Goal: Information Seeking & Learning: Check status

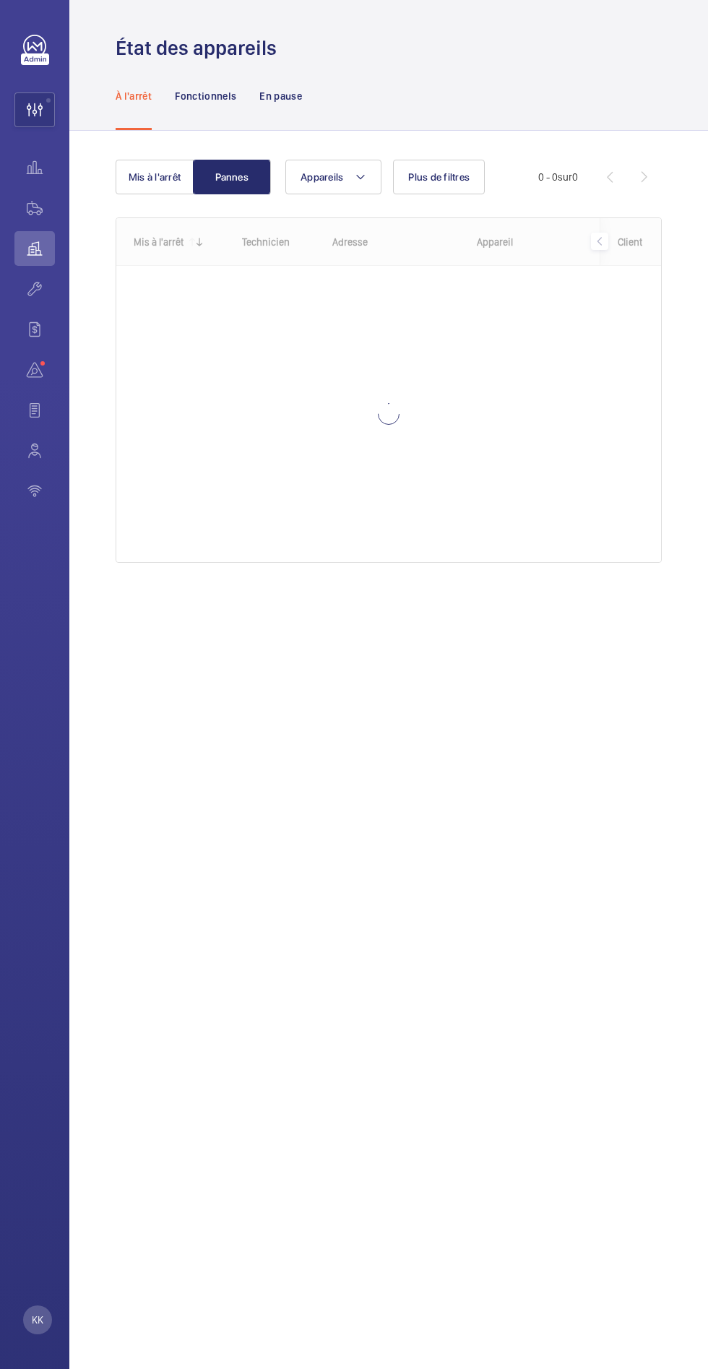
click at [26, 106] on wm-front-icon-button at bounding box center [34, 109] width 39 height 35
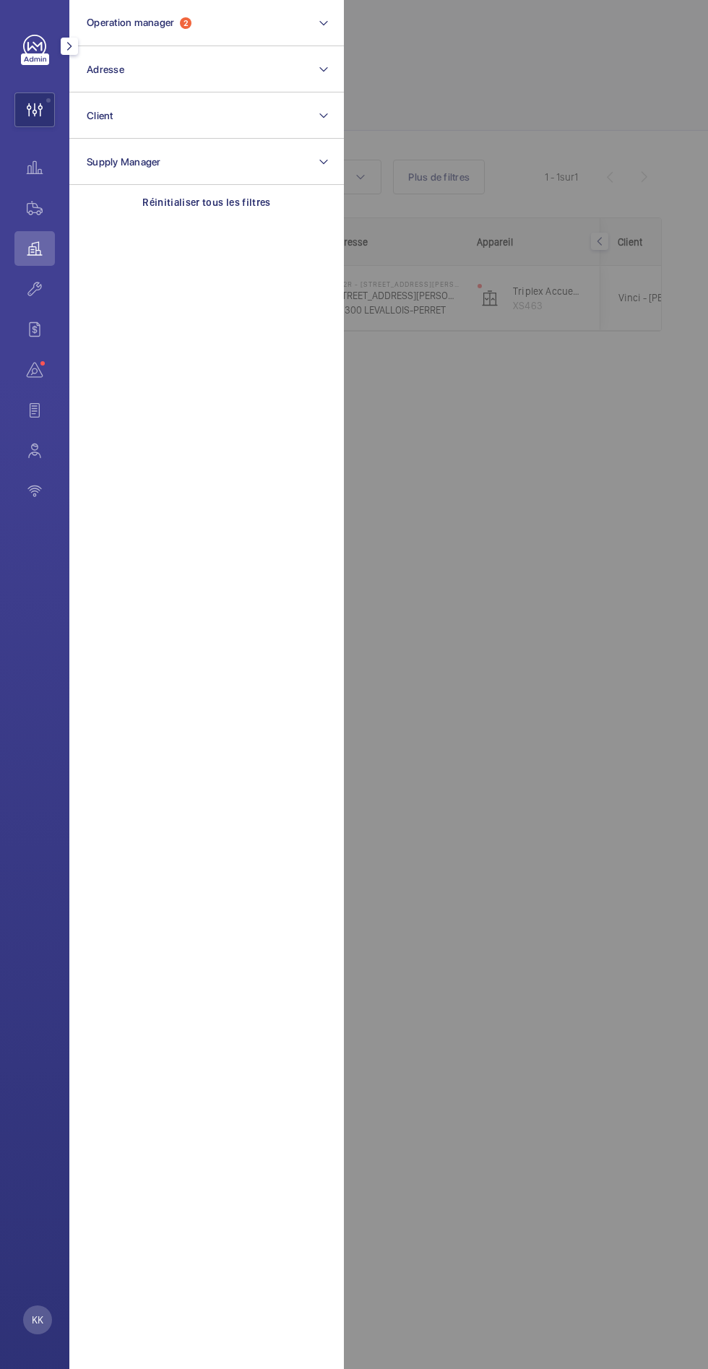
click at [147, 22] on span "Operation manager" at bounding box center [130, 23] width 87 height 12
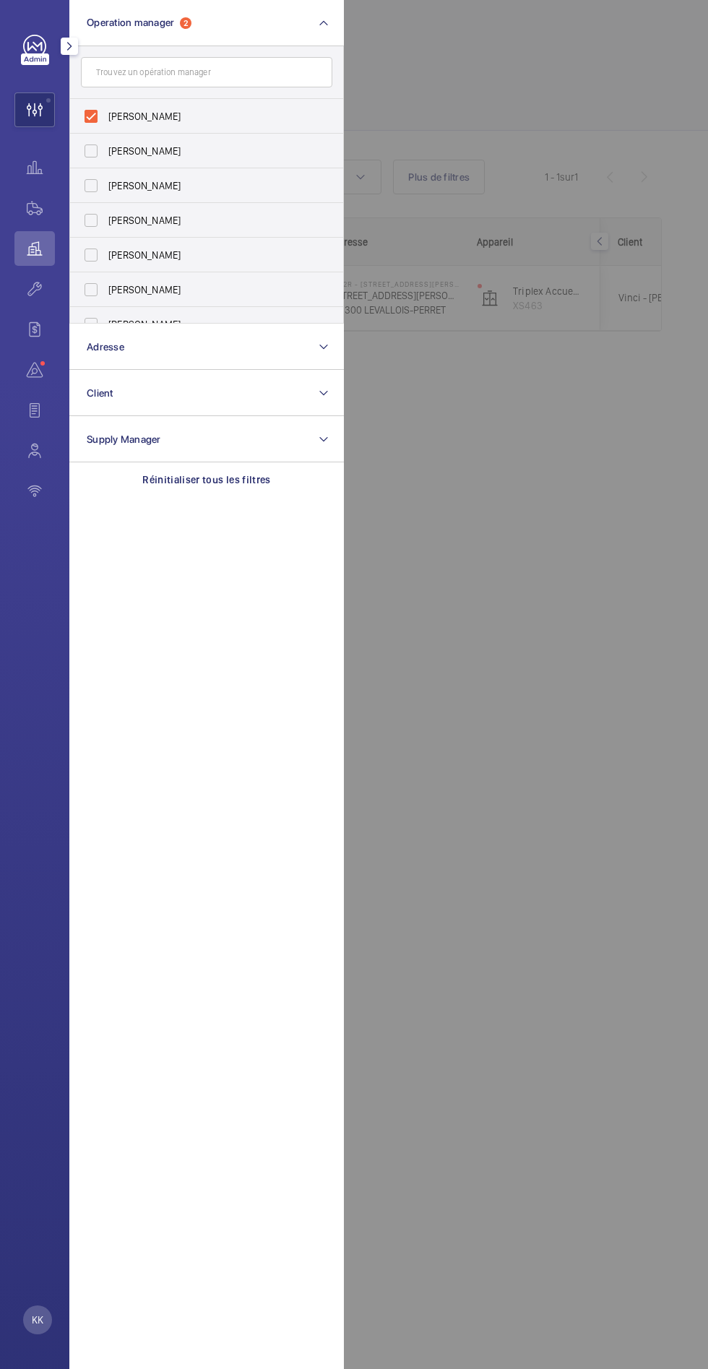
click at [92, 109] on label "[PERSON_NAME]" at bounding box center [195, 116] width 251 height 35
click at [92, 109] on input "[PERSON_NAME]" at bounding box center [91, 116] width 29 height 29
checkbox input "false"
click at [91, 174] on label "[PERSON_NAME]" at bounding box center [195, 185] width 251 height 35
click at [91, 174] on input "[PERSON_NAME]" at bounding box center [91, 185] width 29 height 29
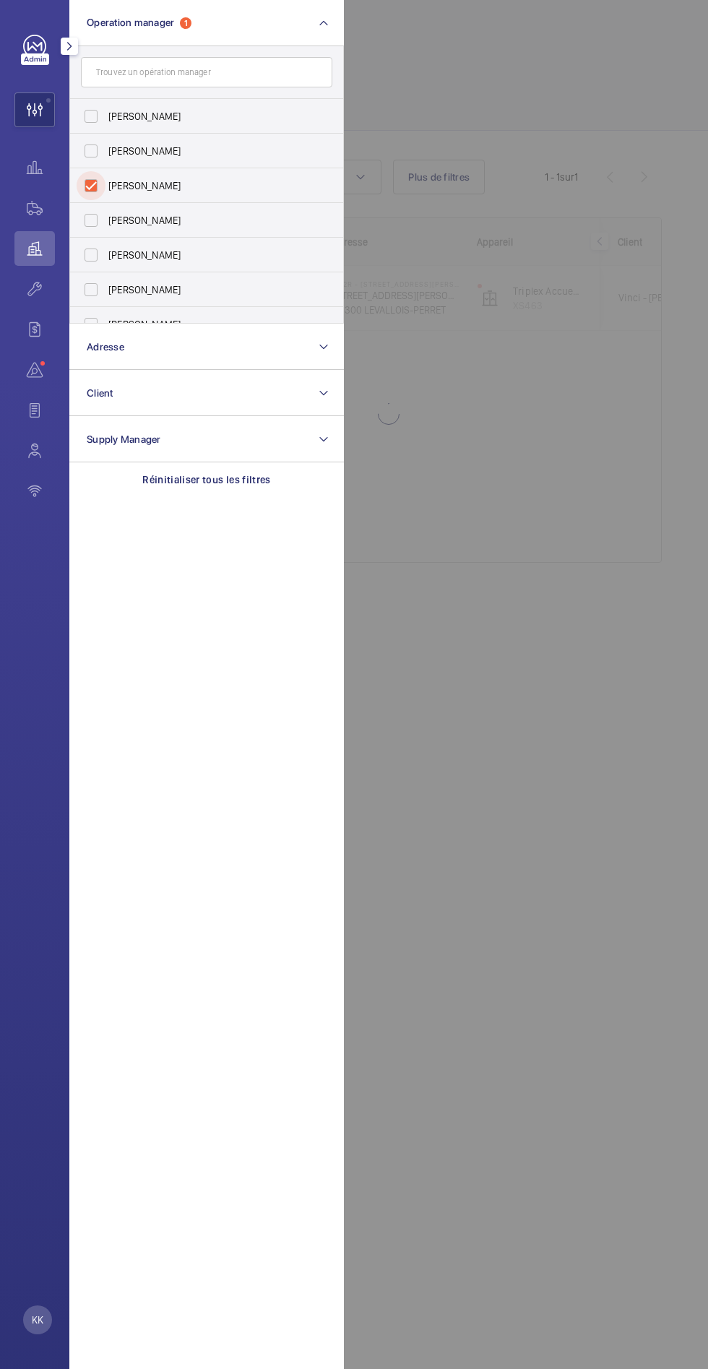
checkbox input "true"
click at [559, 795] on div at bounding box center [698, 684] width 708 height 1369
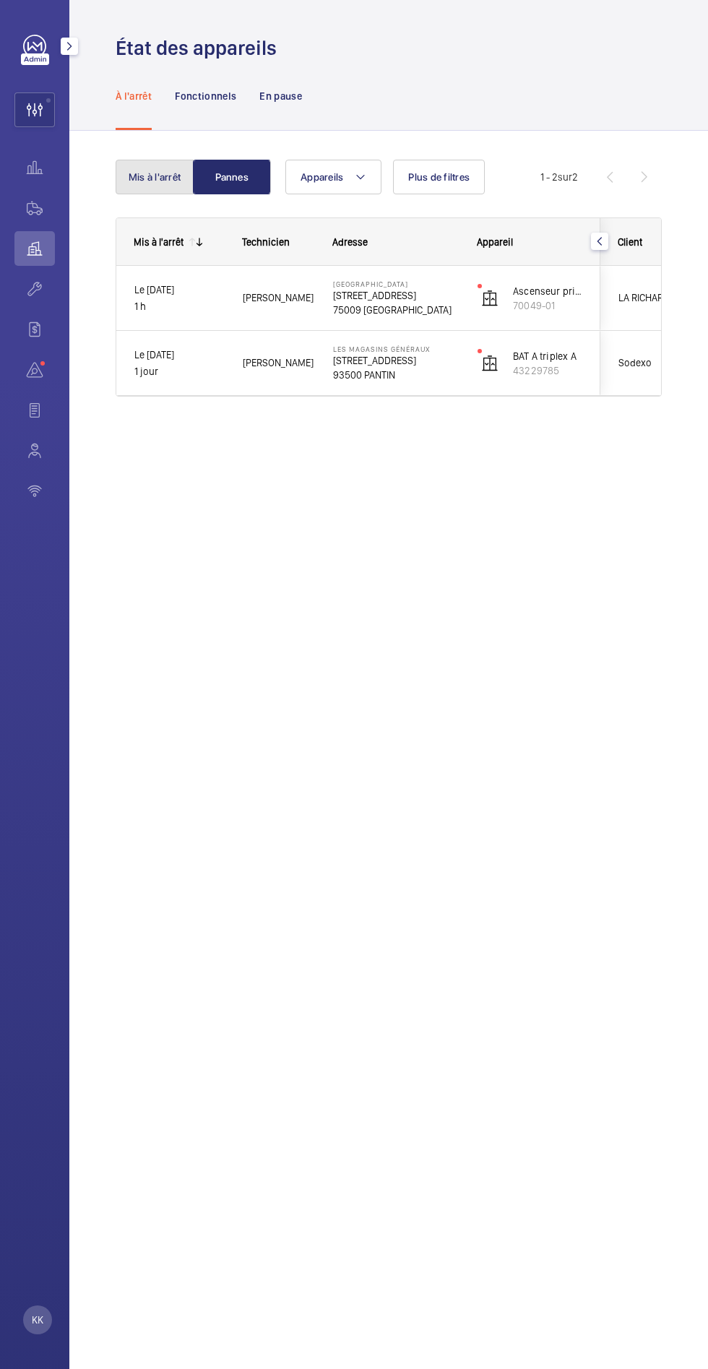
click at [165, 180] on button "Mis à l'arrêt" at bounding box center [155, 177] width 78 height 35
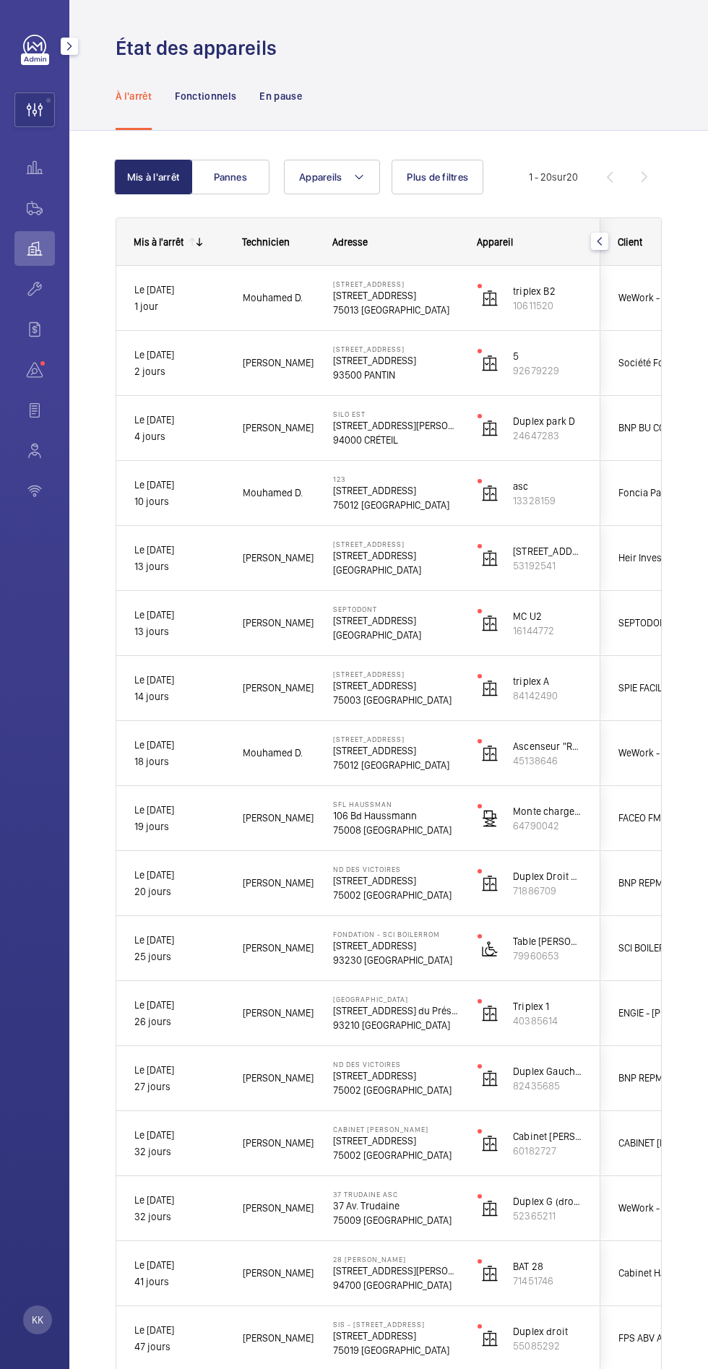
click at [622, 615] on span "SEPTODONT" at bounding box center [673, 623] width 111 height 17
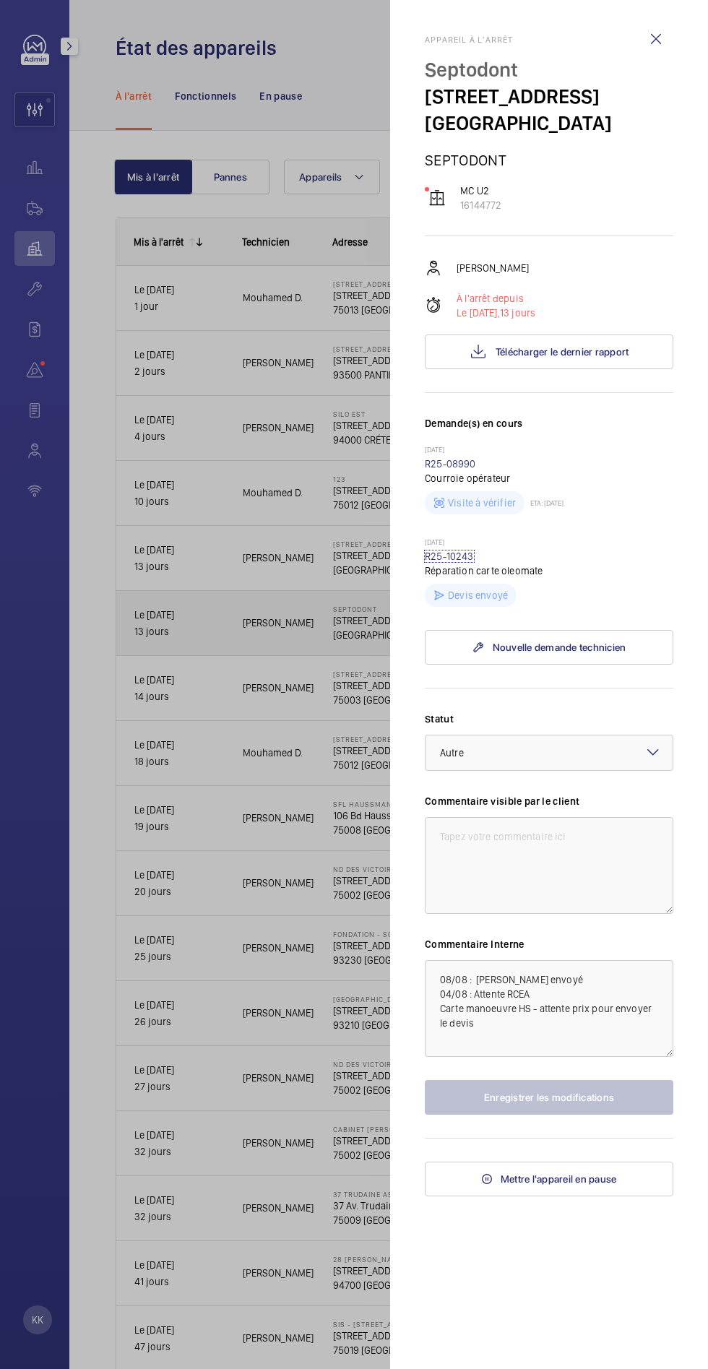
click at [443, 562] on link "R25-10243" at bounding box center [449, 556] width 49 height 12
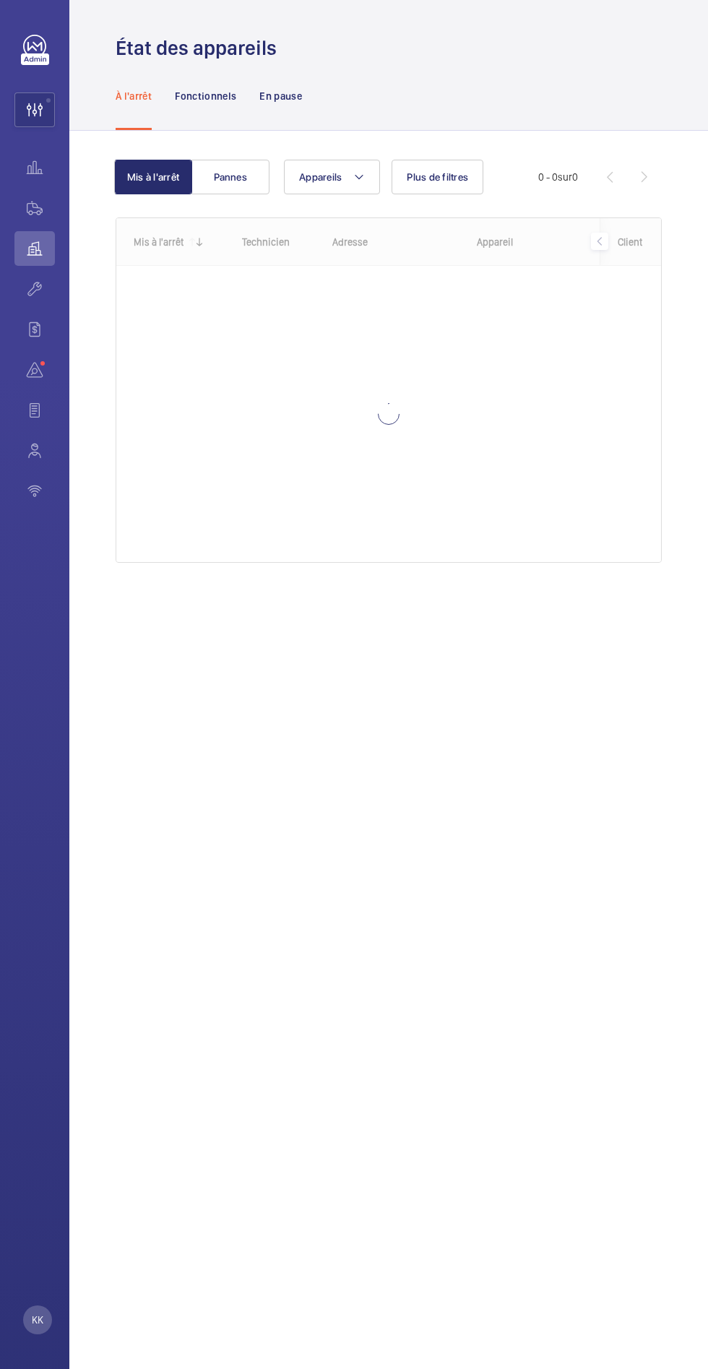
click at [18, 106] on wm-front-icon-button at bounding box center [34, 109] width 39 height 35
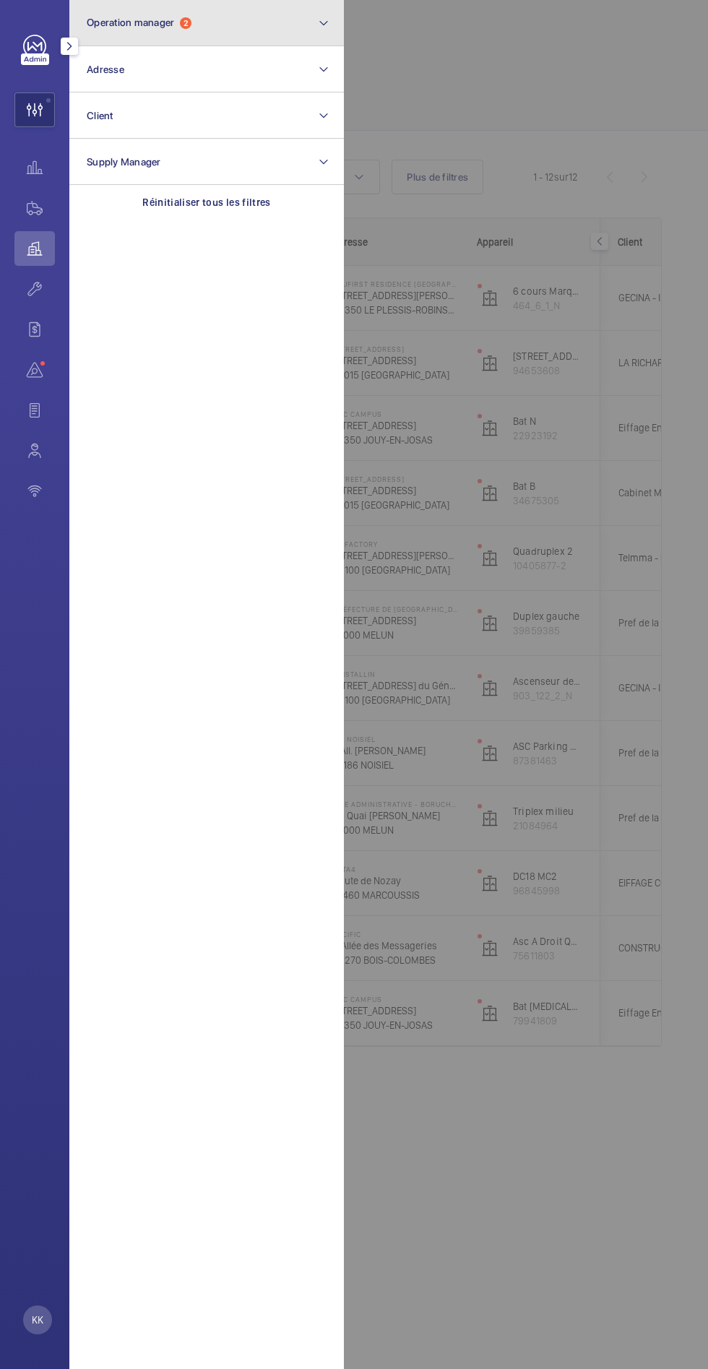
click at [137, 20] on span "Operation manager" at bounding box center [130, 23] width 87 height 12
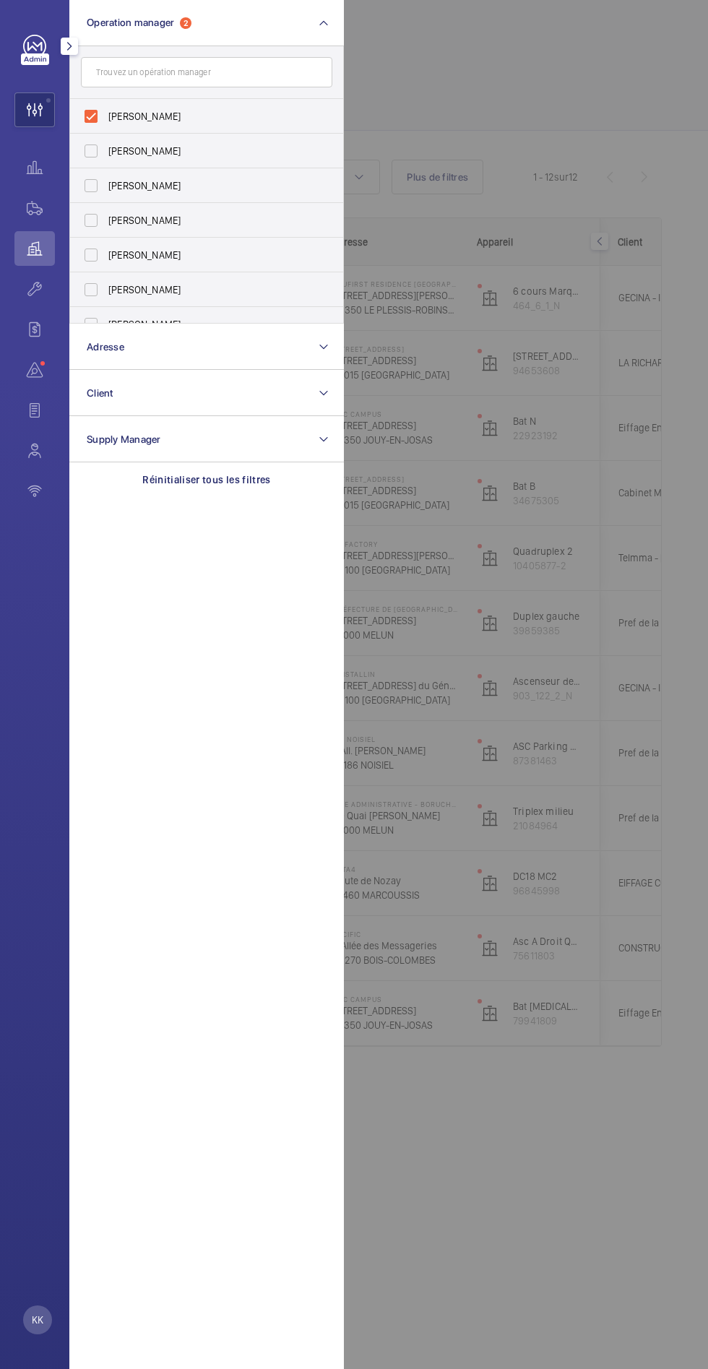
click at [77, 118] on label "[PERSON_NAME]" at bounding box center [195, 116] width 251 height 35
click at [77, 118] on input "[PERSON_NAME]" at bounding box center [91, 116] width 29 height 29
checkbox input "false"
click at [92, 181] on label "[PERSON_NAME]" at bounding box center [195, 185] width 251 height 35
click at [92, 181] on input "[PERSON_NAME]" at bounding box center [91, 185] width 29 height 29
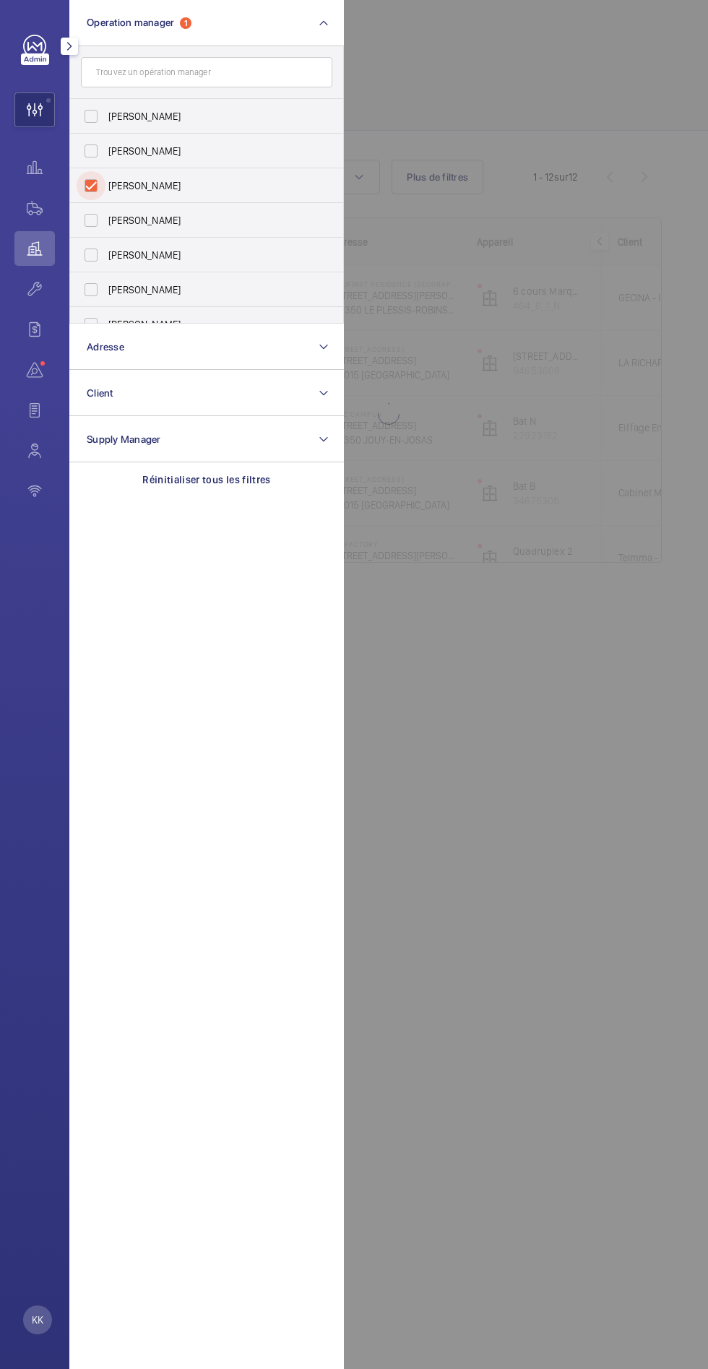
checkbox input "true"
click at [561, 858] on div at bounding box center [698, 684] width 708 height 1369
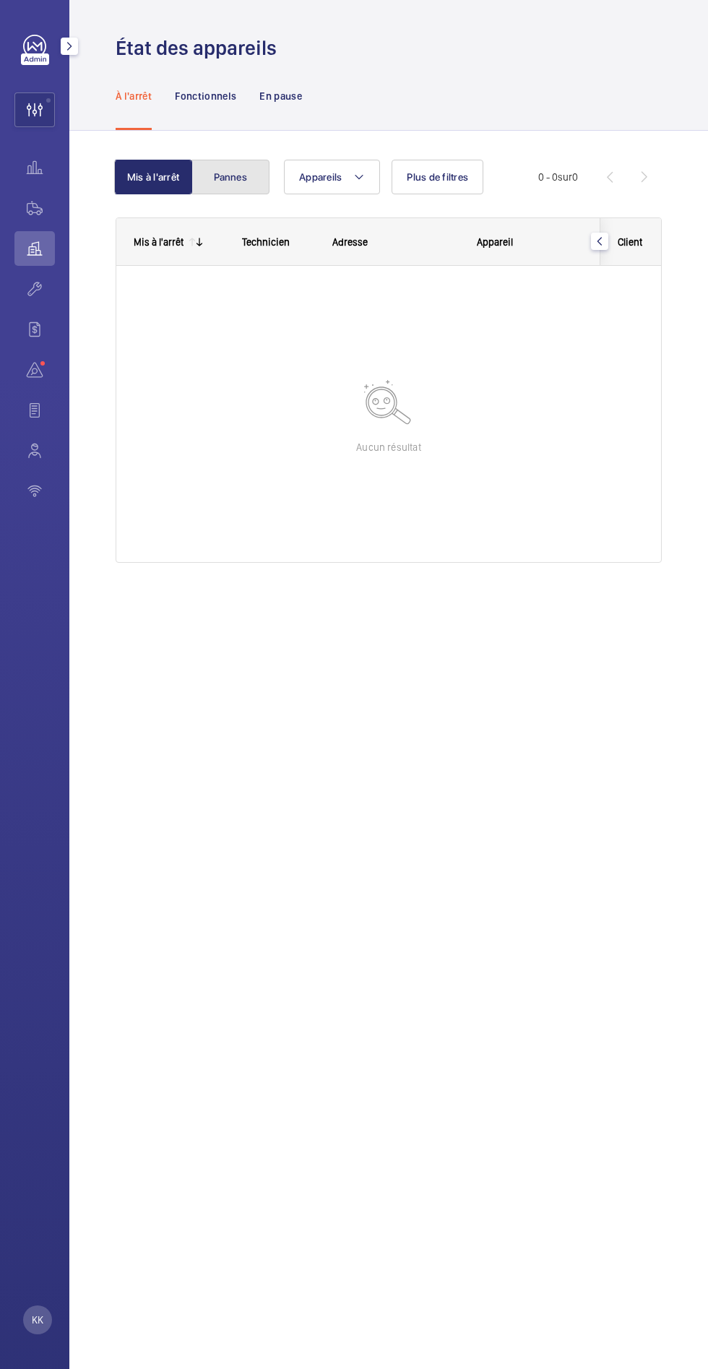
click at [254, 163] on button "Pannes" at bounding box center [230, 177] width 78 height 35
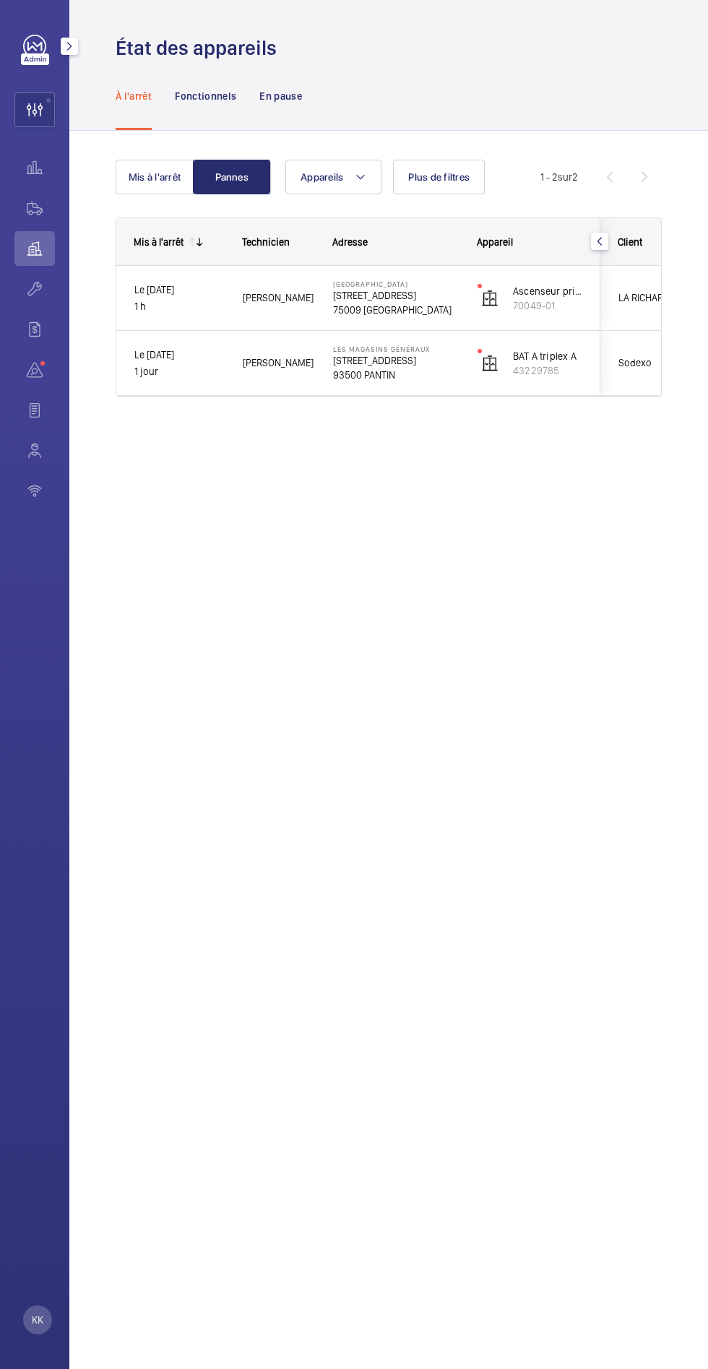
click at [599, 241] on mat-icon "button" at bounding box center [599, 241] width 17 height 12
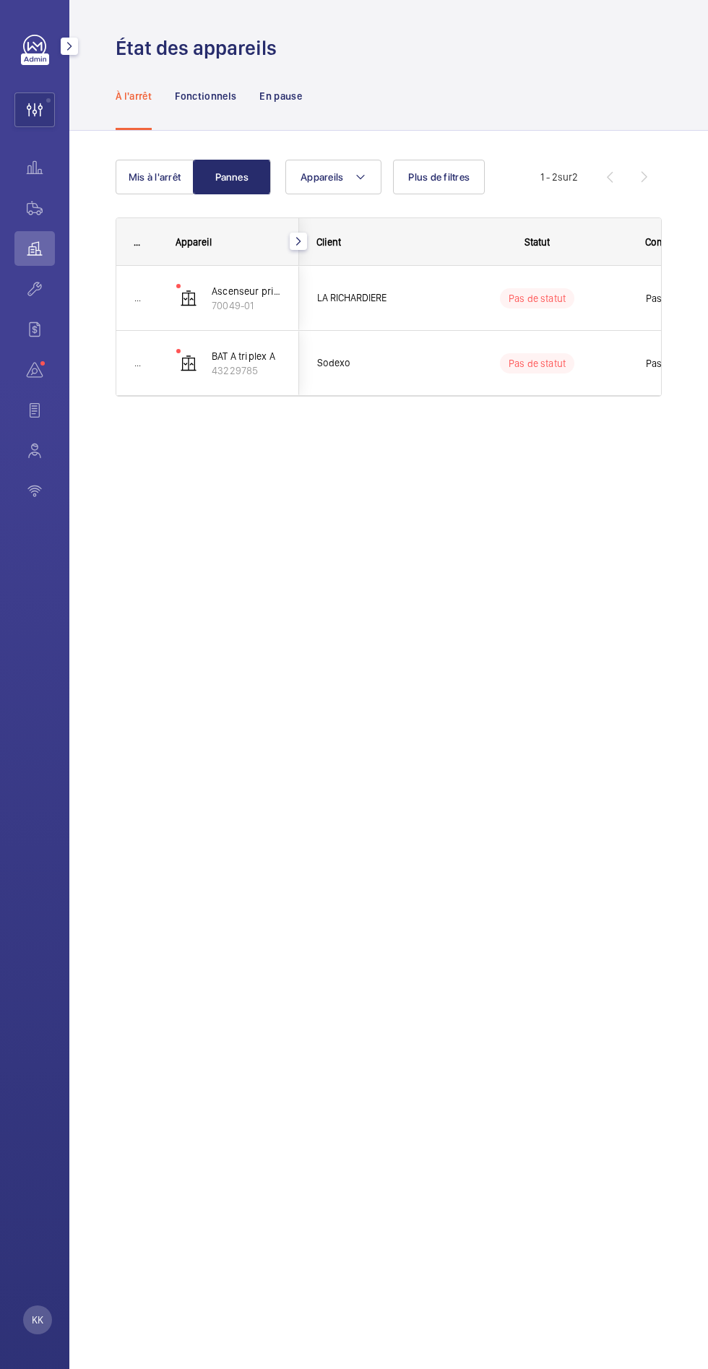
click at [472, 371] on wm-front-pills-cell "Pas de statut" at bounding box center [537, 363] width 180 height 20
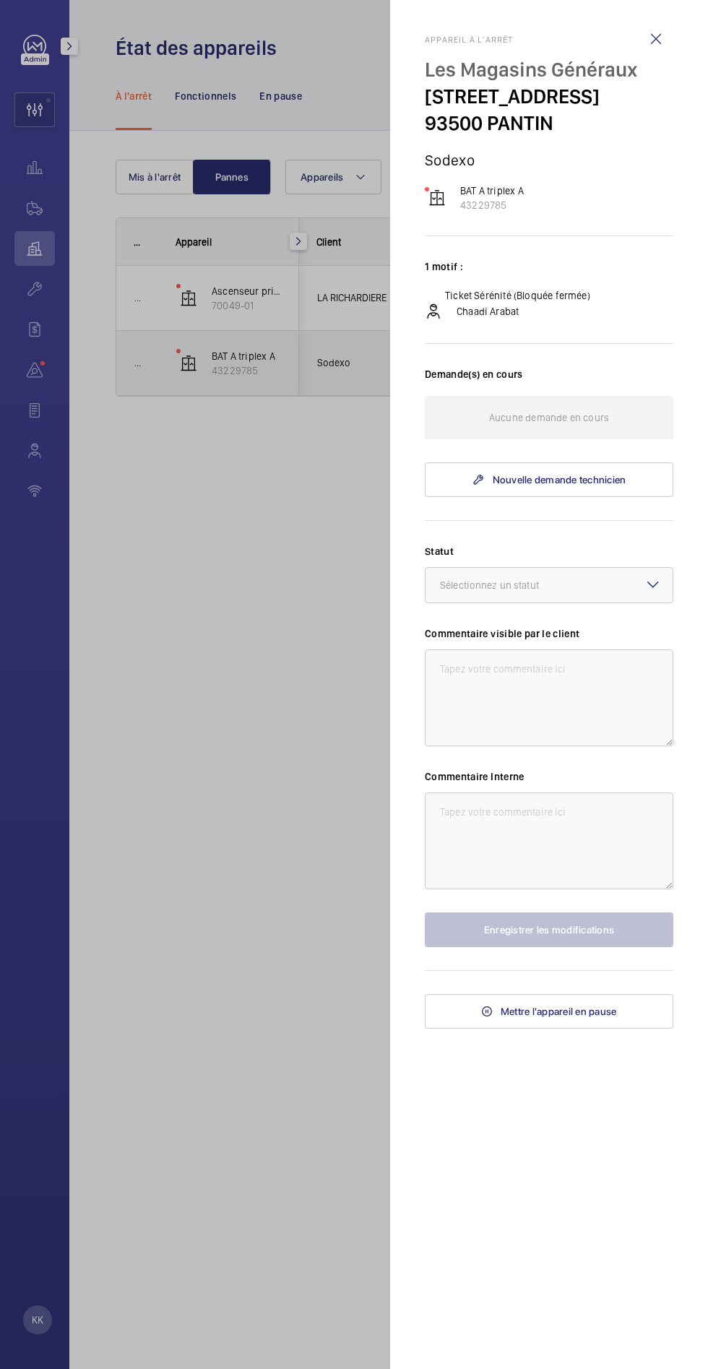
click at [350, 720] on div at bounding box center [354, 684] width 708 height 1369
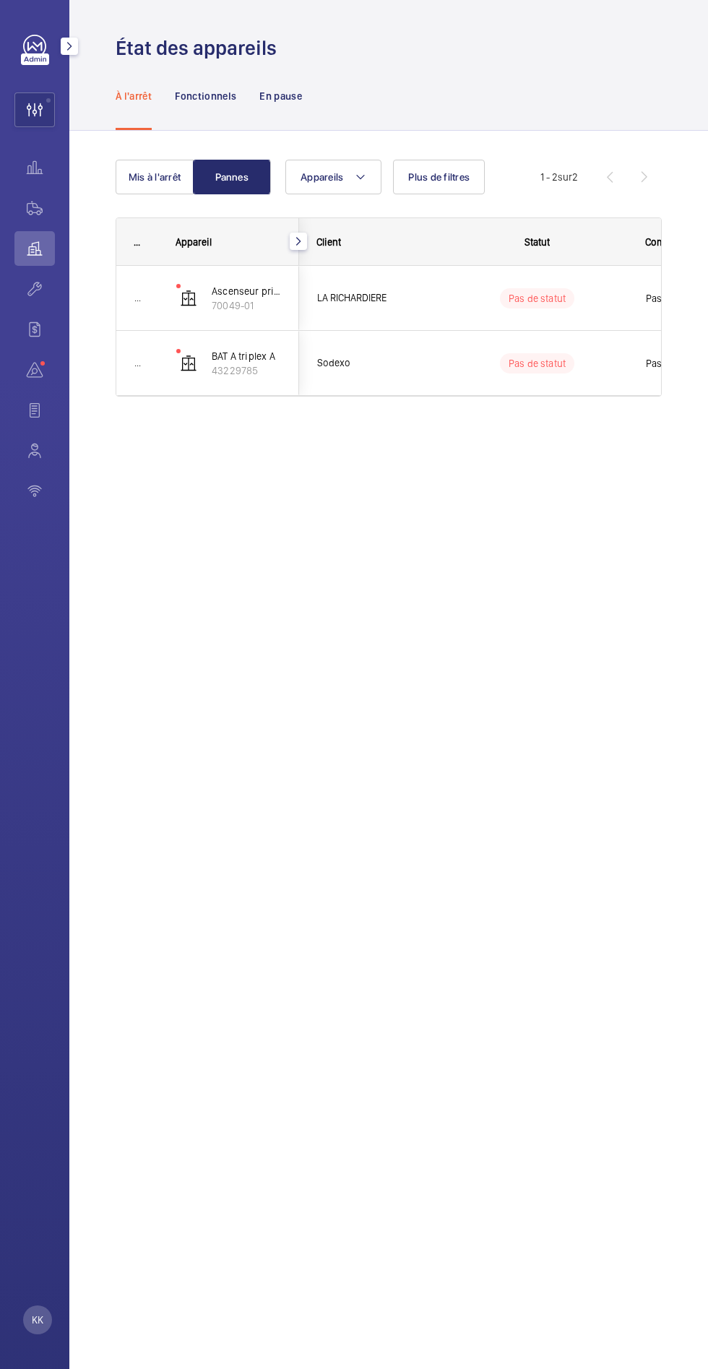
click at [298, 241] on mat-icon "button" at bounding box center [298, 241] width 17 height 12
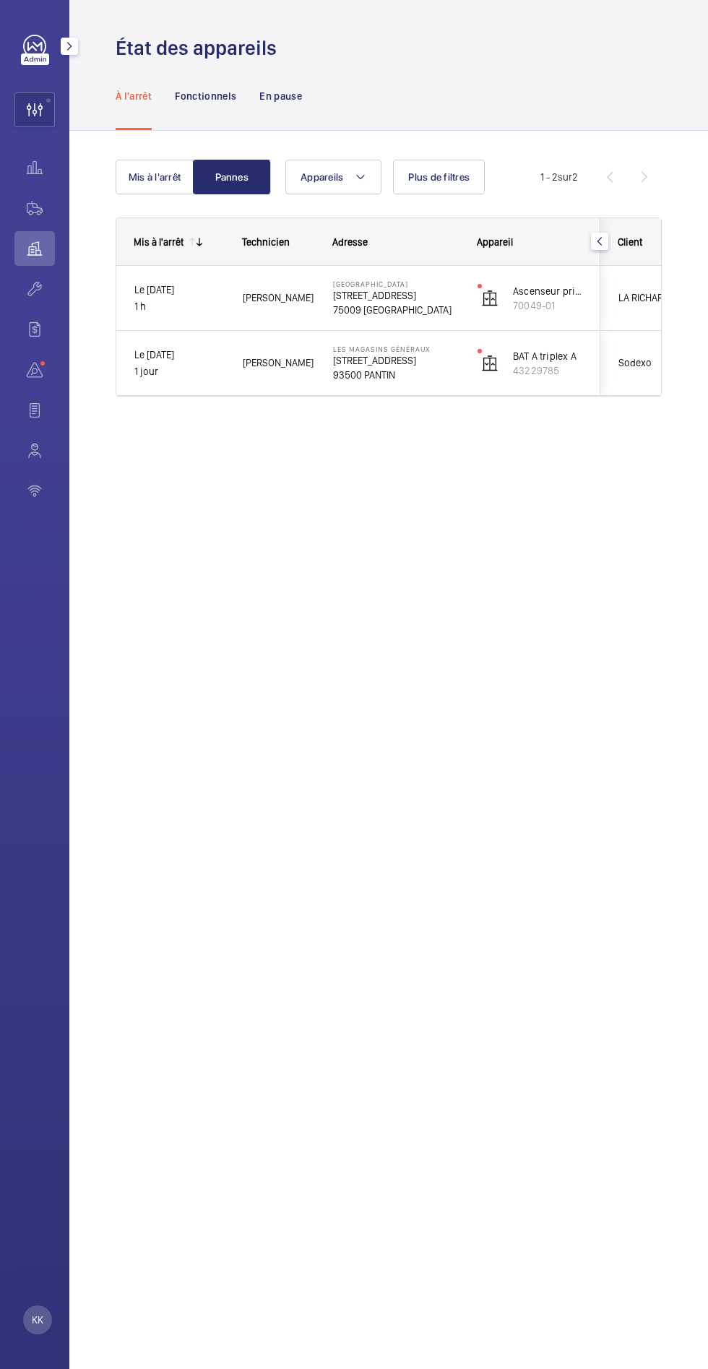
click at [215, 368] on p "1 jour" at bounding box center [179, 371] width 90 height 17
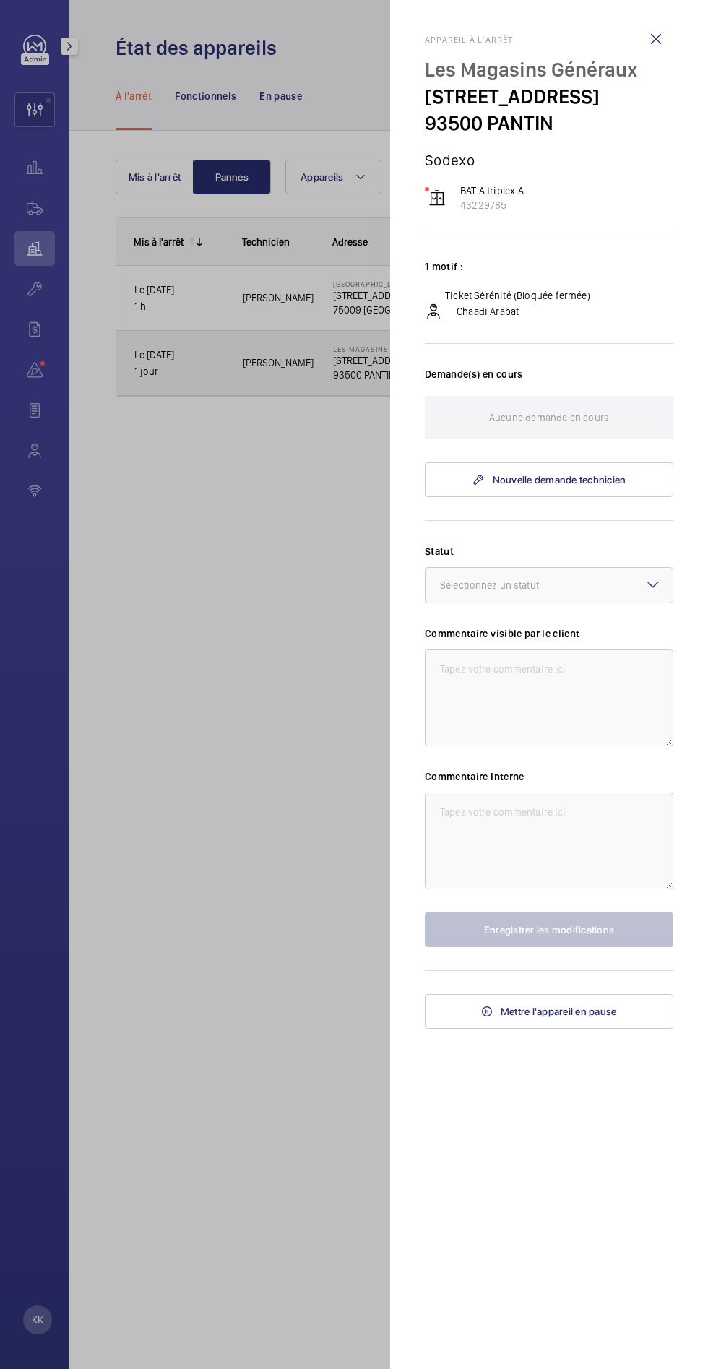
click at [272, 824] on div at bounding box center [354, 684] width 708 height 1369
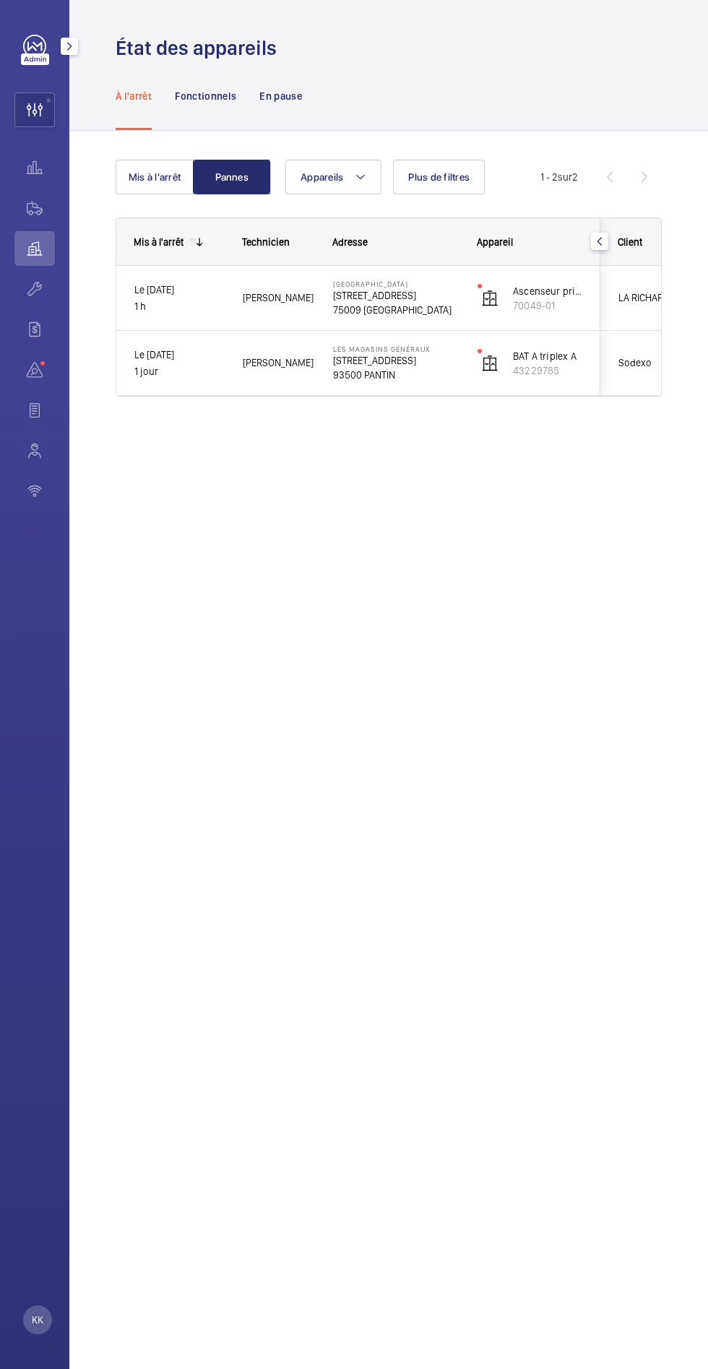
click at [557, 259] on div "Appareil" at bounding box center [529, 242] width 141 height 46
click at [599, 241] on mat-icon "button" at bounding box center [599, 241] width 17 height 12
